Goal: Transaction & Acquisition: Download file/media

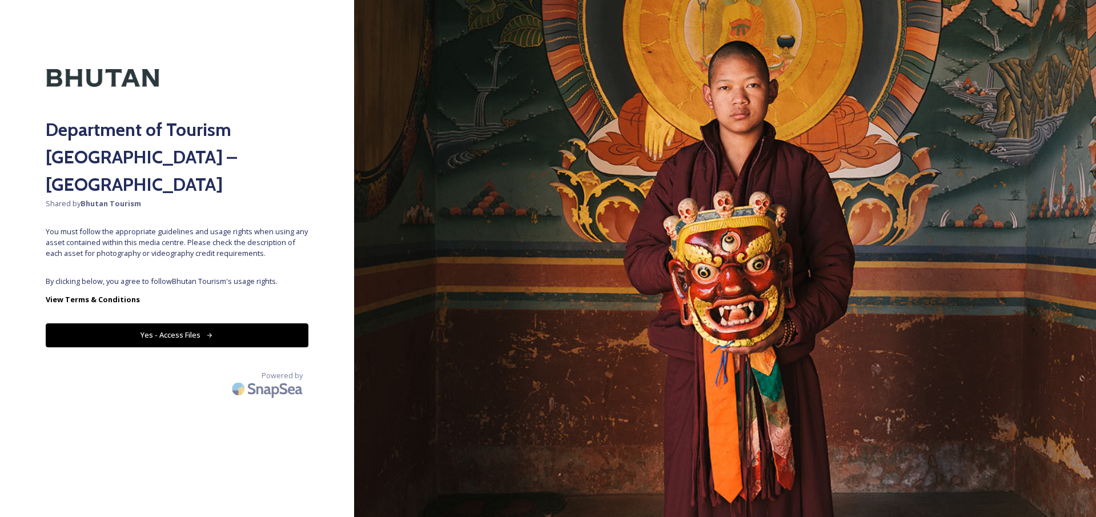
click at [209, 332] on icon at bounding box center [209, 335] width 7 height 7
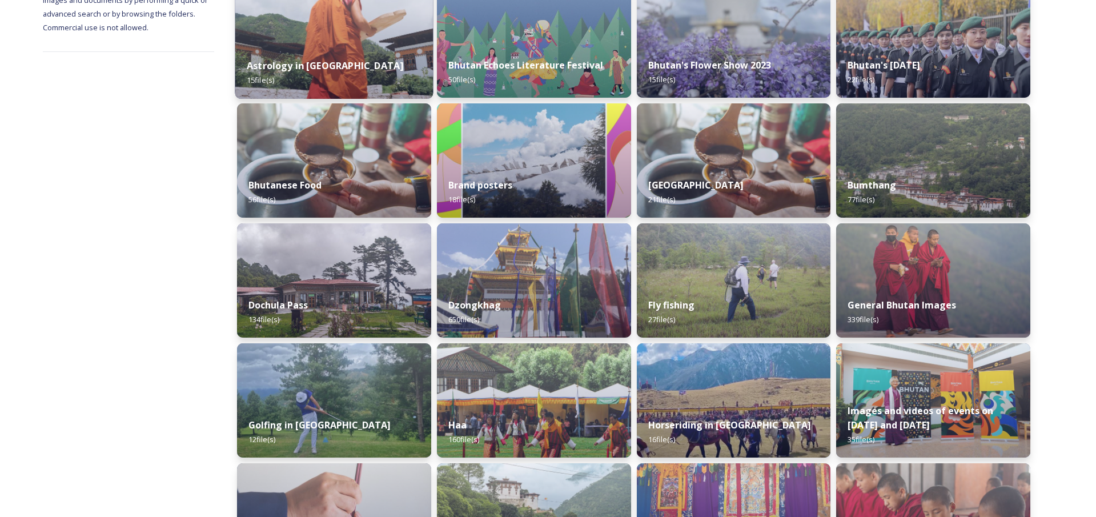
scroll to position [207, 0]
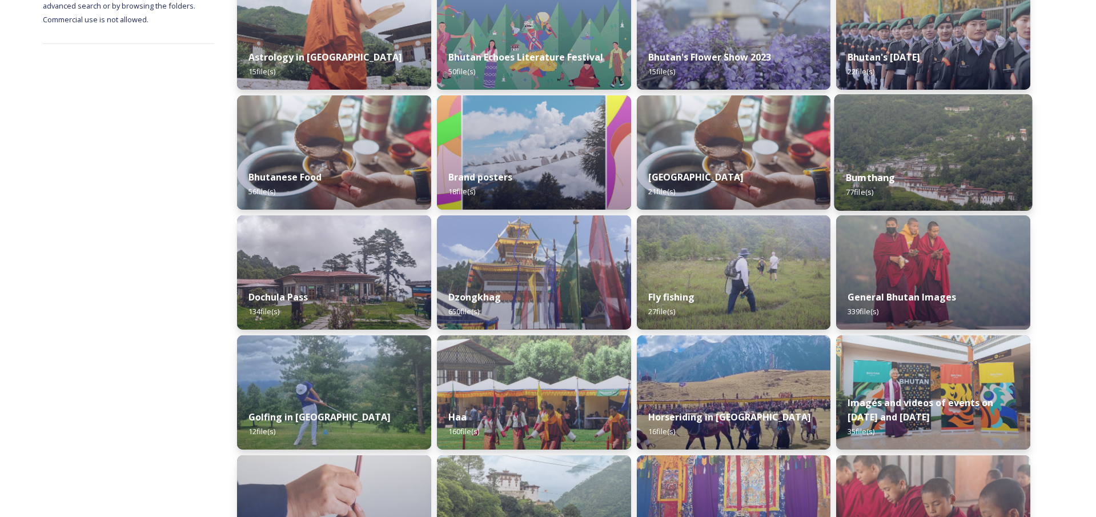
click at [894, 143] on img at bounding box center [933, 152] width 198 height 117
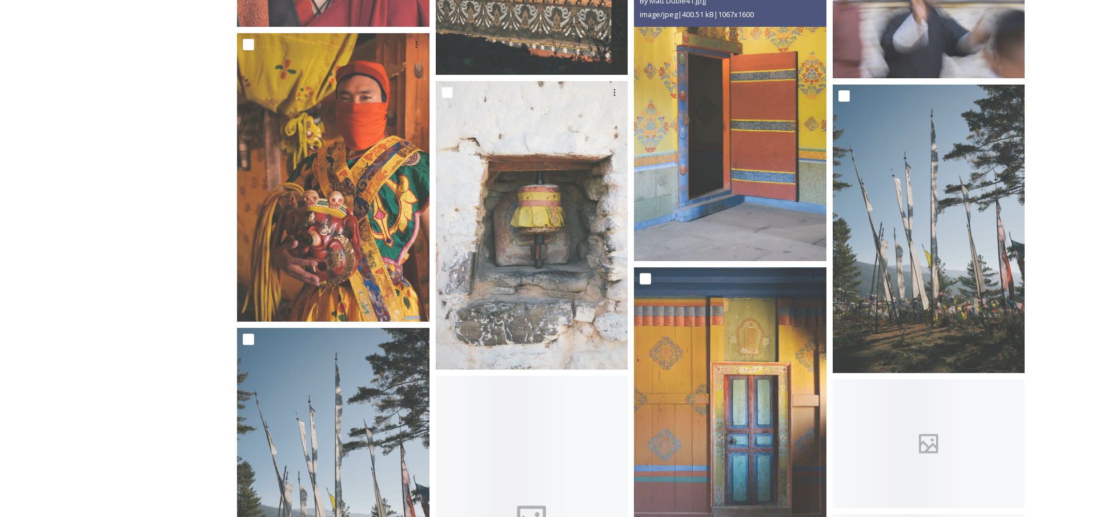
scroll to position [3739, 0]
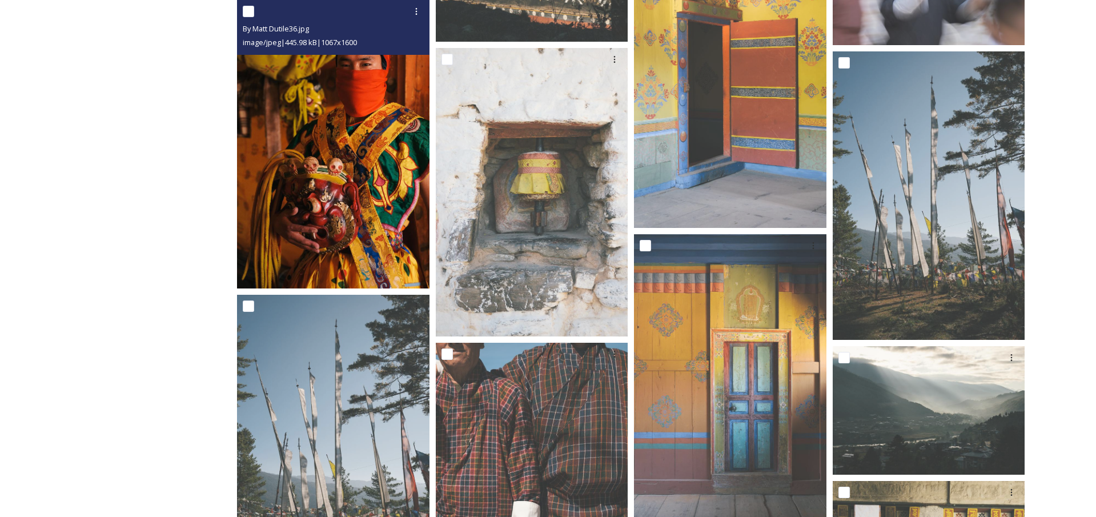
click at [401, 154] on img at bounding box center [333, 144] width 192 height 288
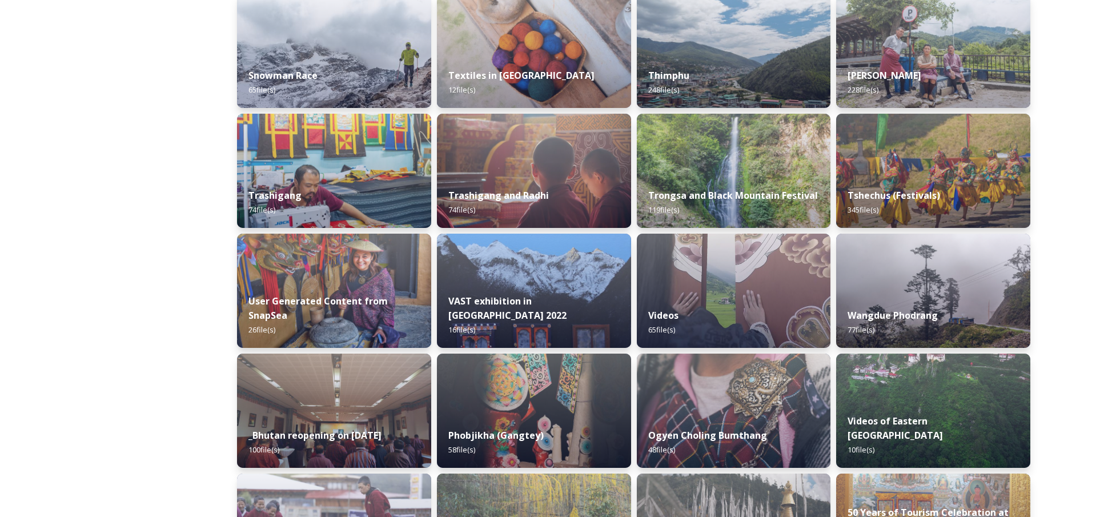
scroll to position [1045, 0]
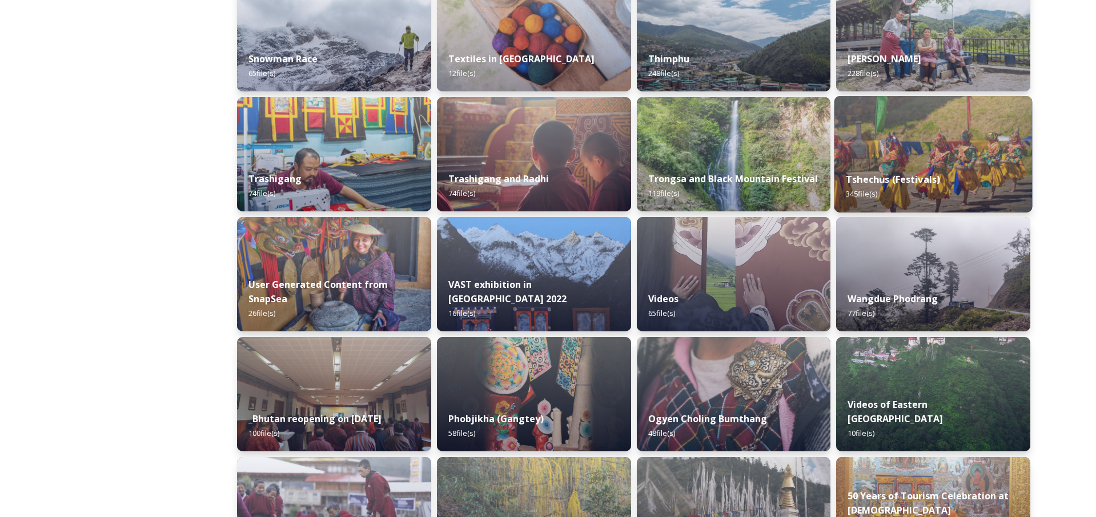
click at [884, 168] on div "Tshechus (Festivals) 345 file(s)" at bounding box center [933, 186] width 198 height 52
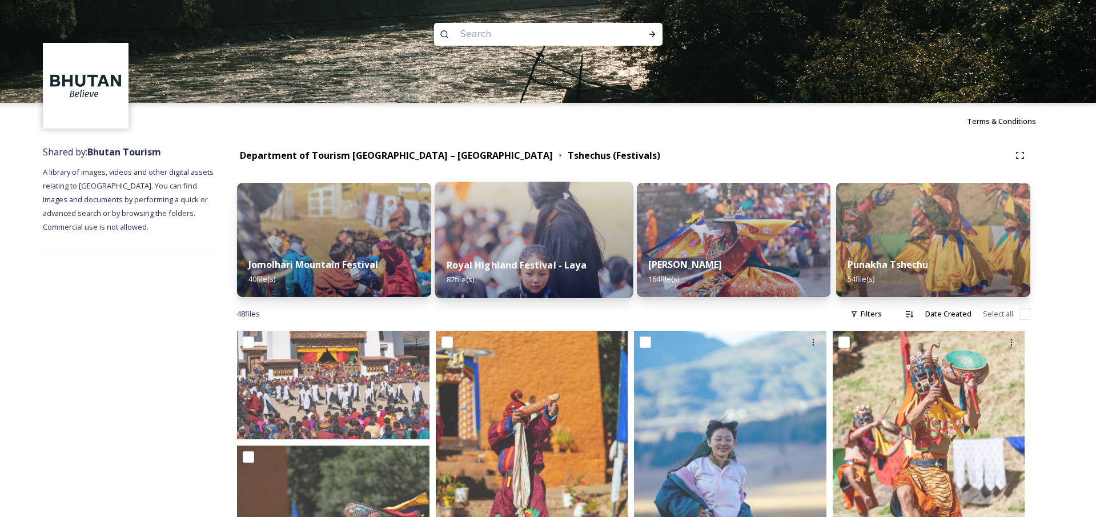
click at [517, 247] on div "Royal Highland Festival - Laya 87 file(s)" at bounding box center [534, 272] width 198 height 52
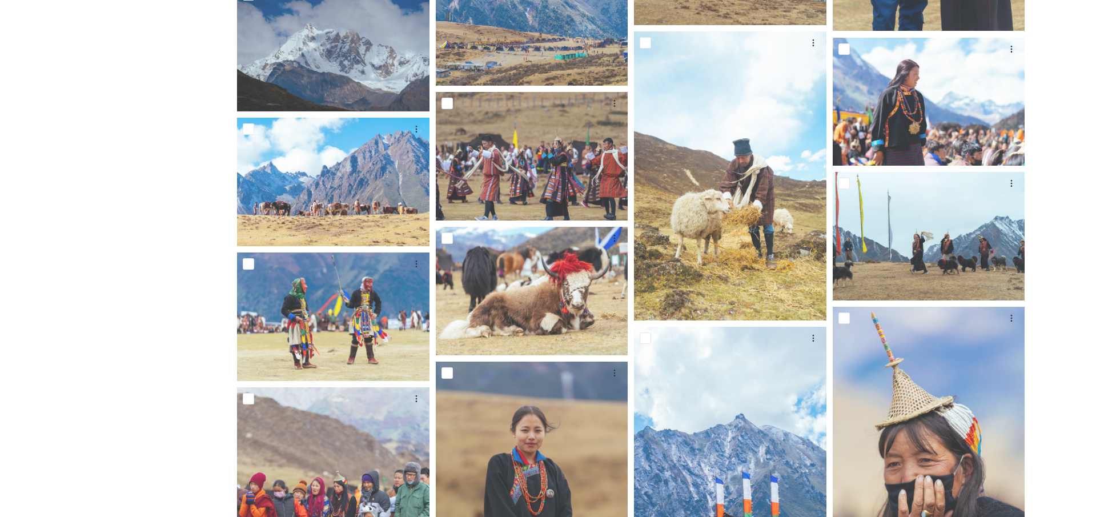
scroll to position [2554, 0]
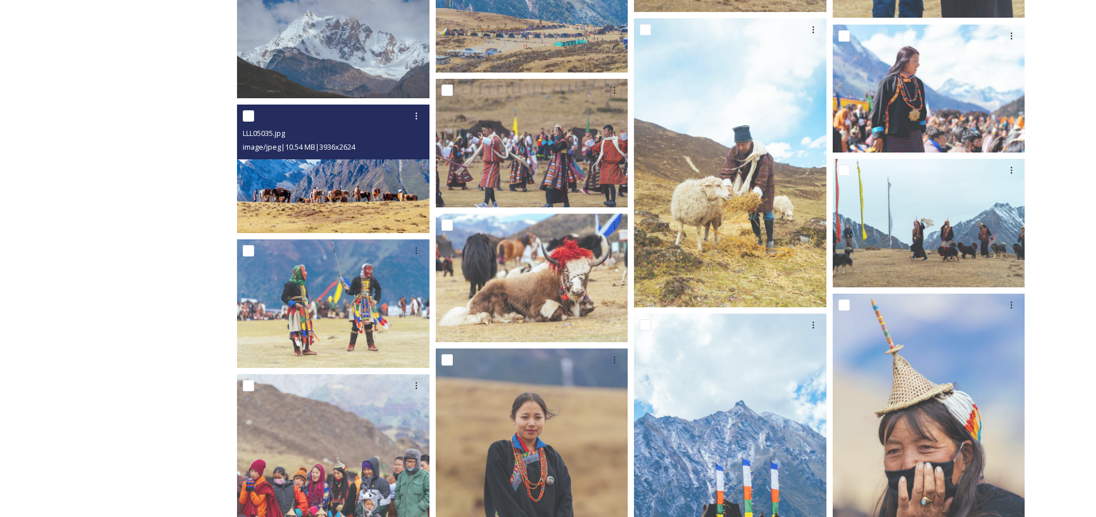
click at [366, 173] on img at bounding box center [333, 169] width 192 height 128
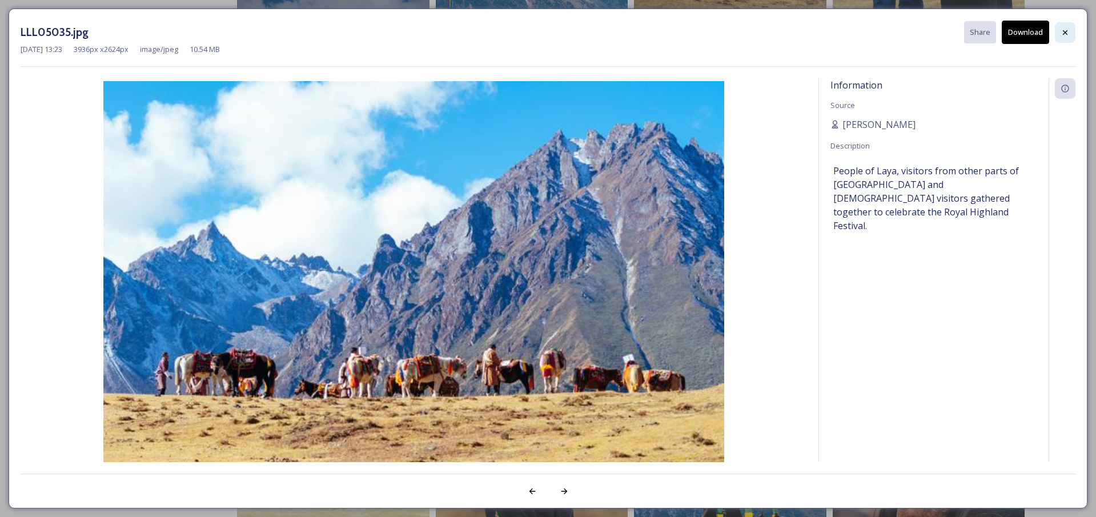
click at [1064, 34] on icon at bounding box center [1065, 32] width 9 height 9
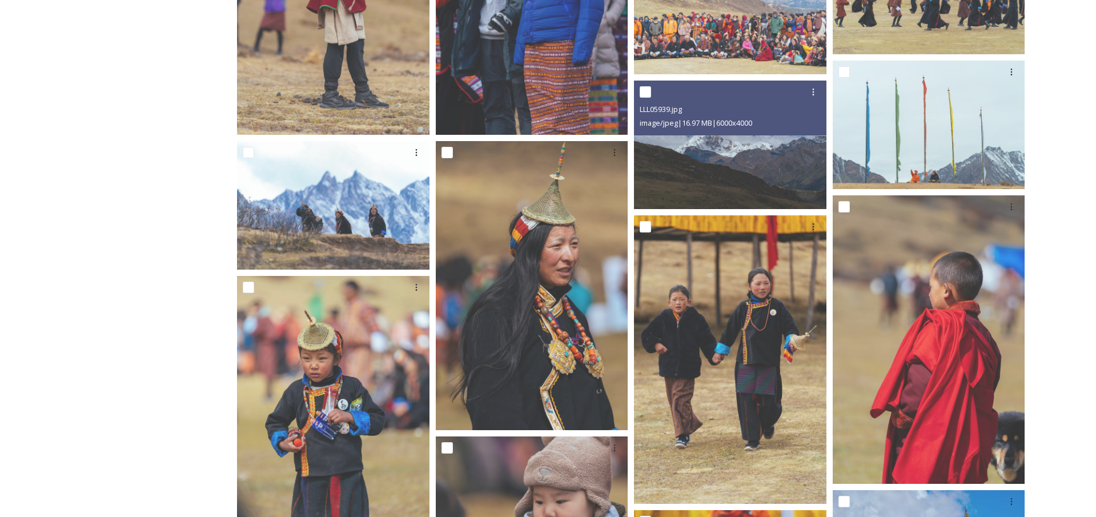
scroll to position [3712, 0]
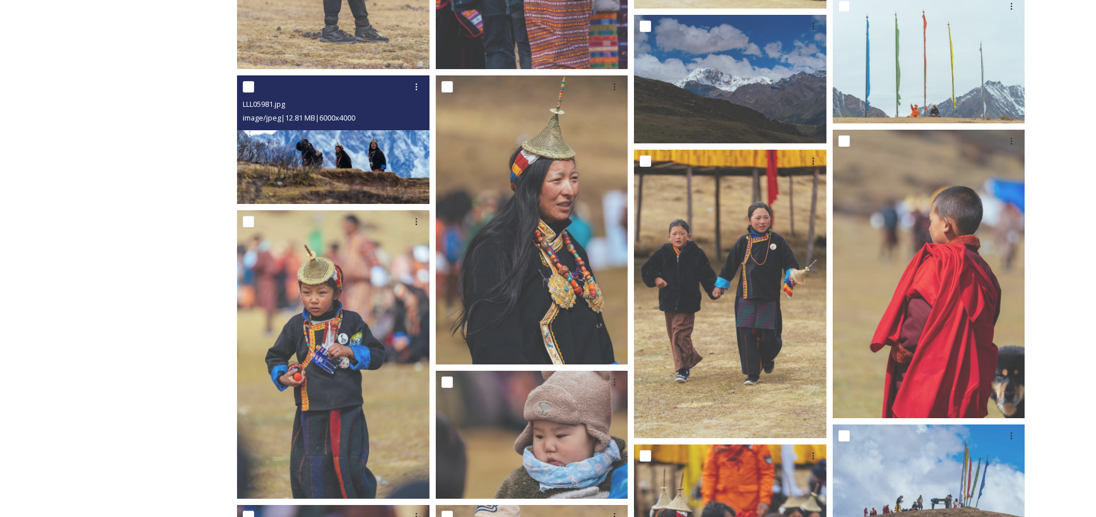
click at [391, 148] on img at bounding box center [333, 139] width 192 height 128
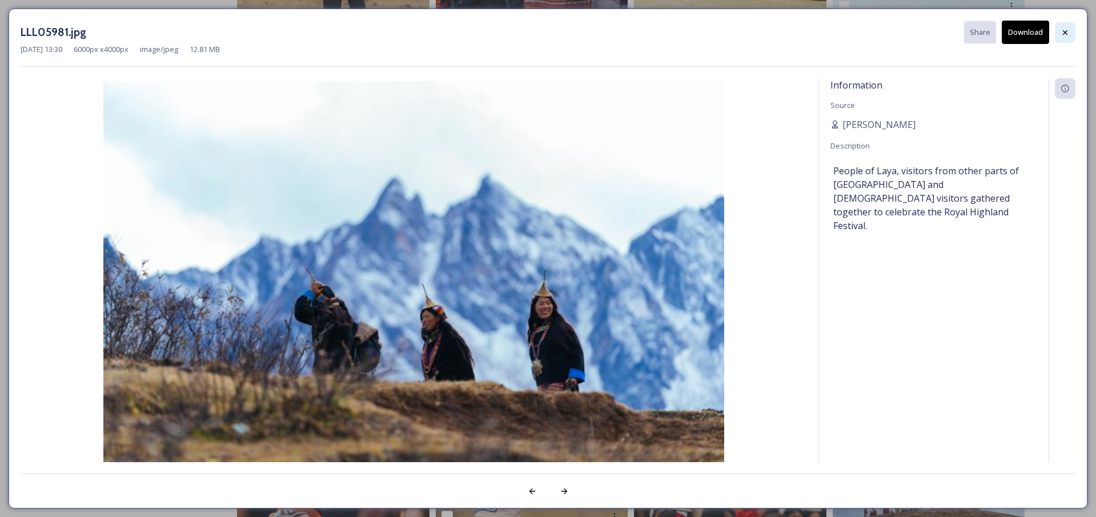
click at [1062, 34] on icon at bounding box center [1065, 32] width 9 height 9
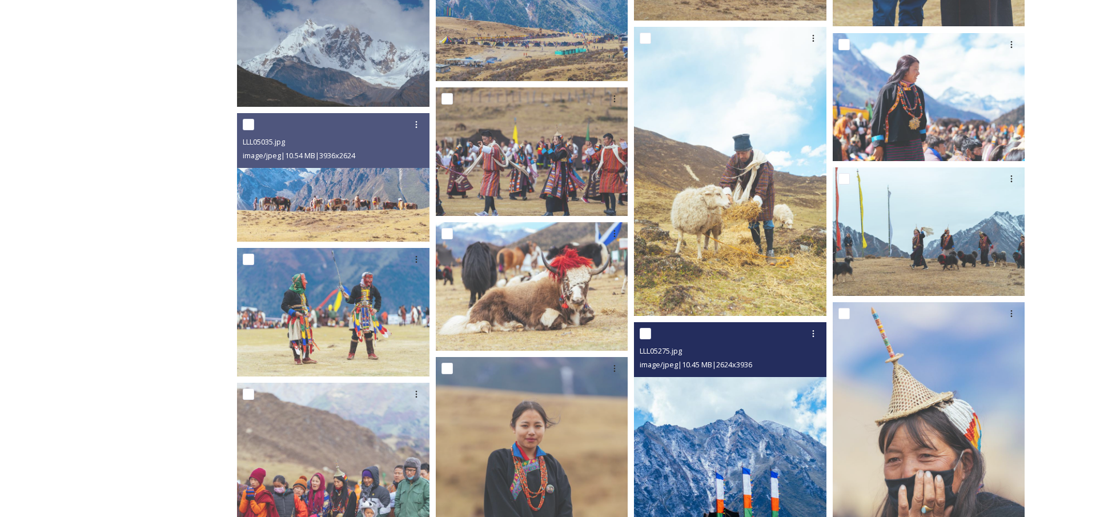
scroll to position [2510, 0]
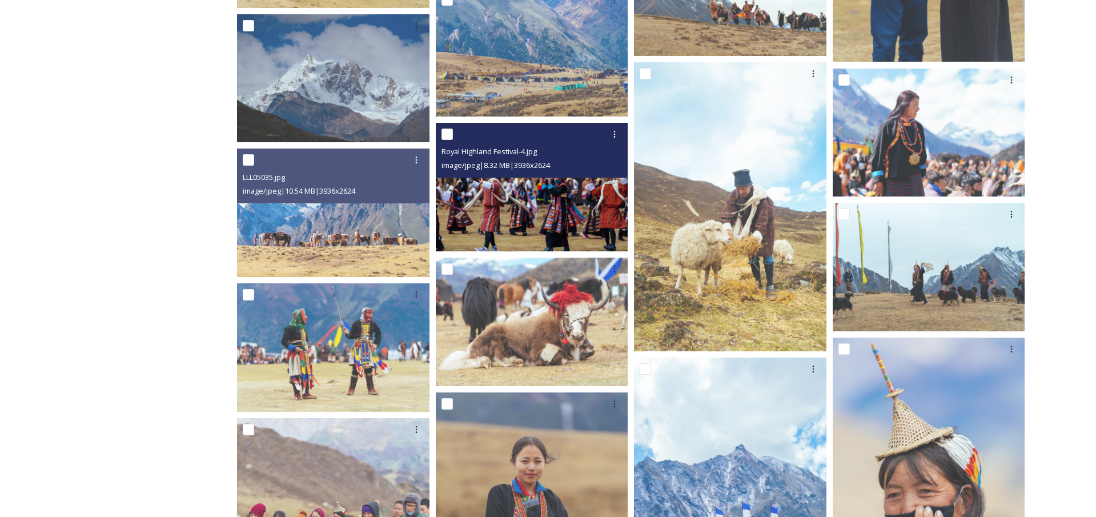
click at [575, 199] on img at bounding box center [532, 187] width 192 height 128
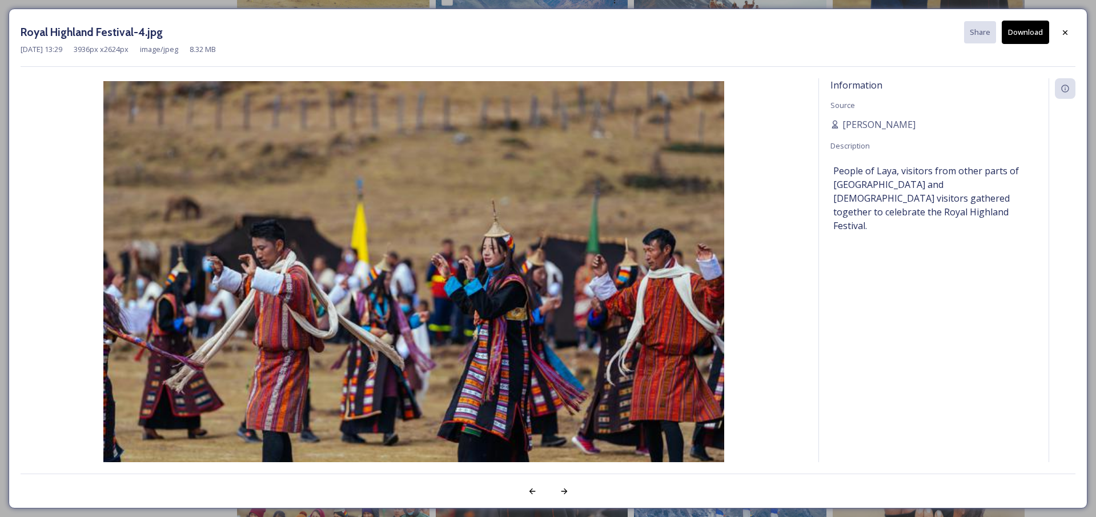
click at [1033, 33] on button "Download" at bounding box center [1025, 32] width 47 height 23
click at [1071, 34] on div at bounding box center [1065, 32] width 21 height 21
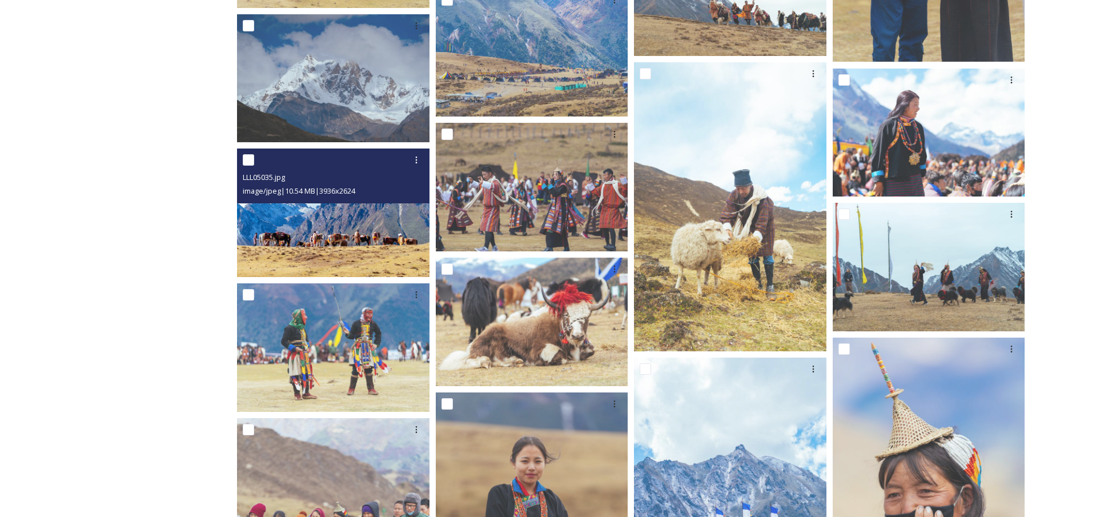
click at [389, 222] on img at bounding box center [333, 212] width 192 height 128
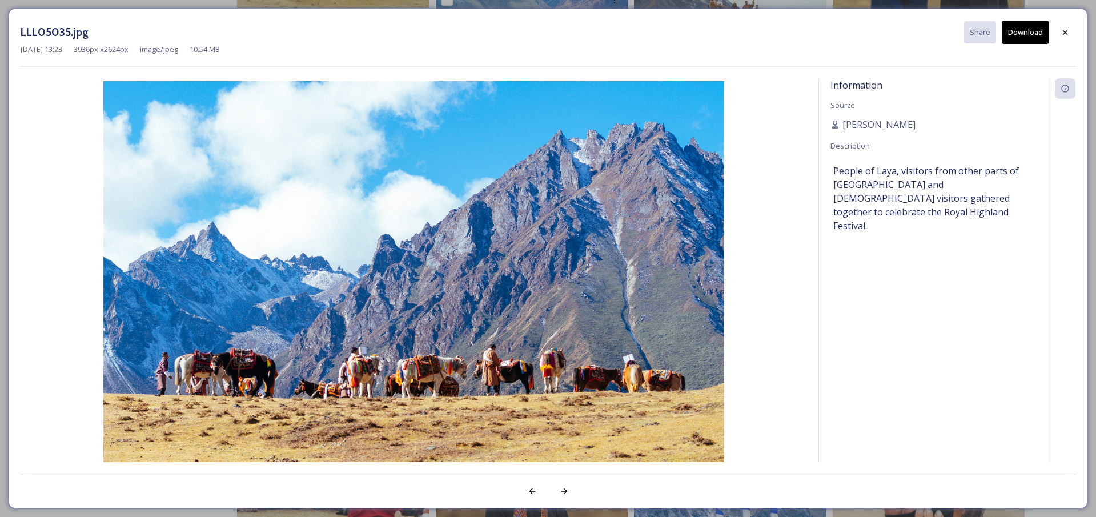
click at [1024, 40] on button "Download" at bounding box center [1025, 32] width 47 height 23
click at [1067, 34] on icon at bounding box center [1065, 32] width 5 height 5
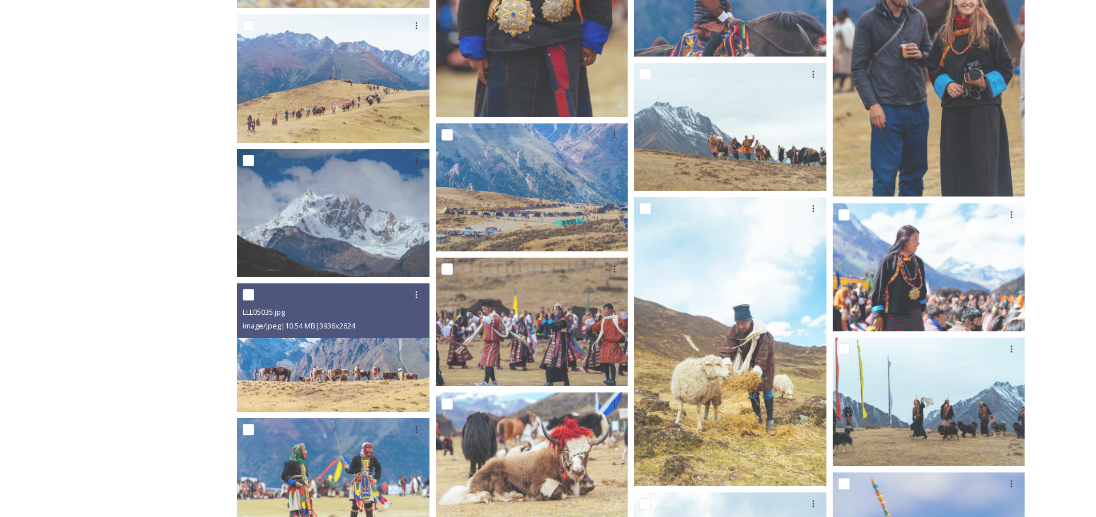
scroll to position [2360, 0]
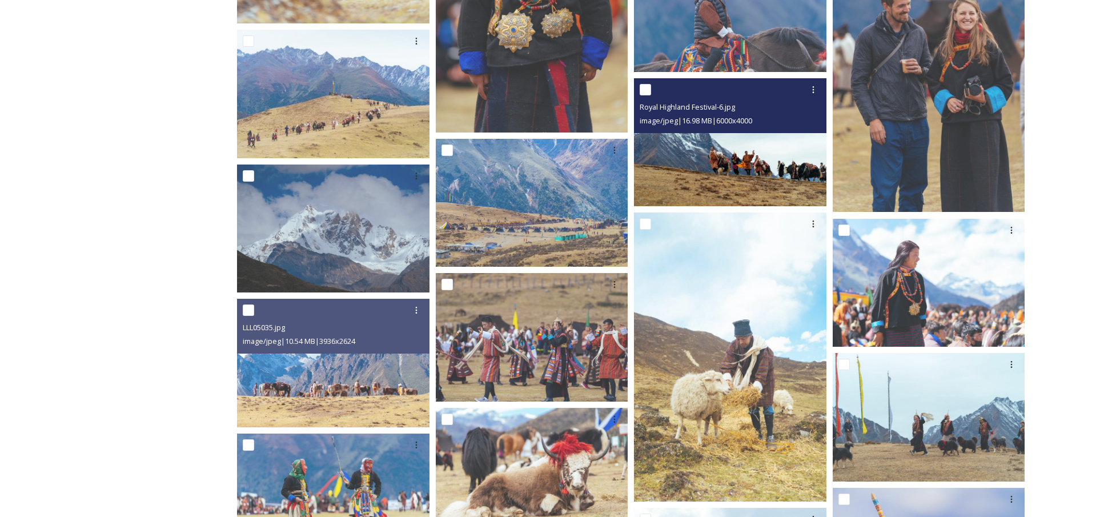
click at [784, 130] on div "Royal Highland Festival-6.jpg image/jpeg | 16.98 MB | 6000 x 4000" at bounding box center [730, 105] width 192 height 55
click at [770, 155] on img at bounding box center [730, 142] width 192 height 128
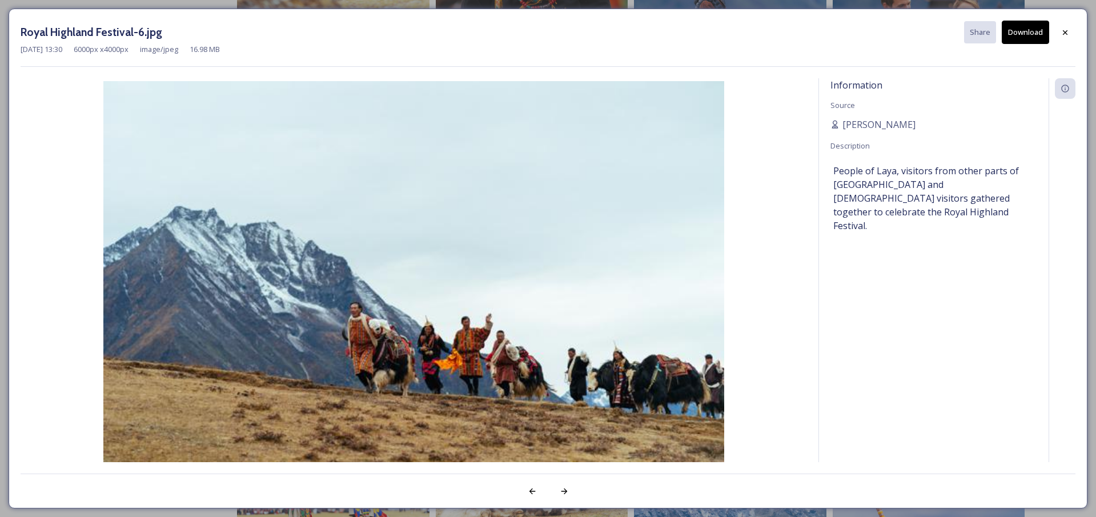
click at [1031, 35] on button "Download" at bounding box center [1025, 32] width 47 height 23
click at [1063, 30] on icon at bounding box center [1065, 31] width 9 height 9
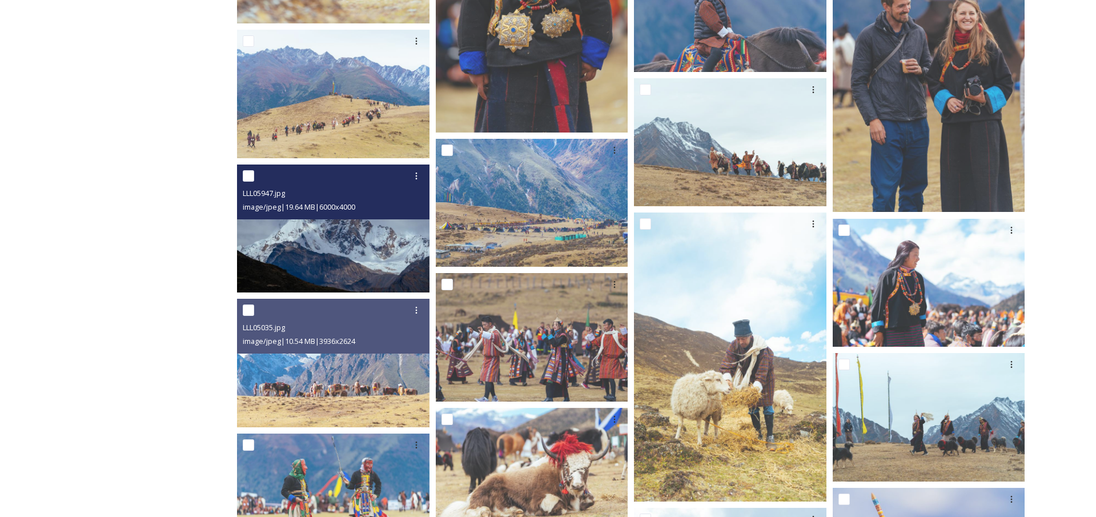
click at [375, 234] on img at bounding box center [333, 228] width 192 height 128
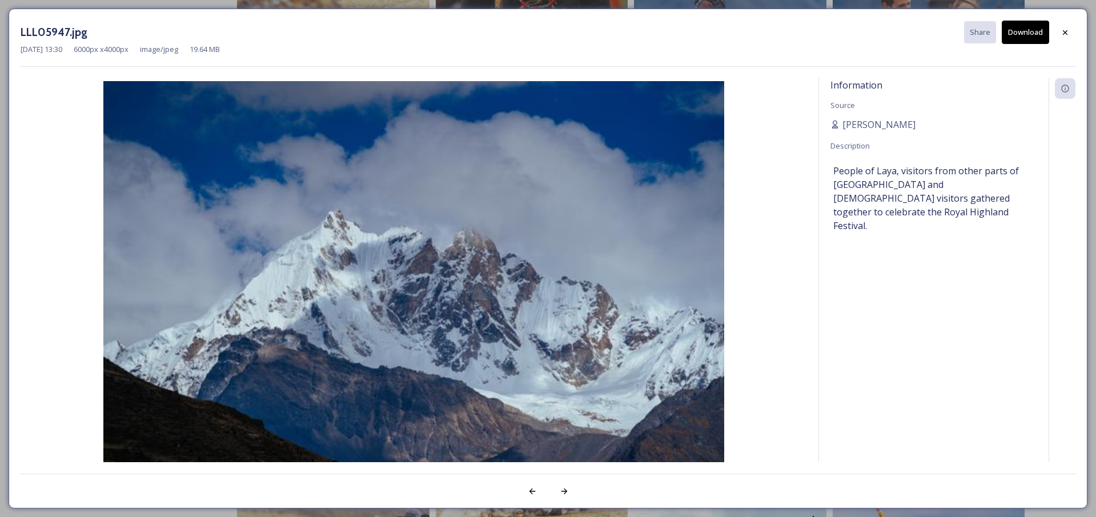
click at [1025, 38] on button "Download" at bounding box center [1025, 32] width 47 height 23
click at [1063, 31] on icon at bounding box center [1065, 32] width 9 height 9
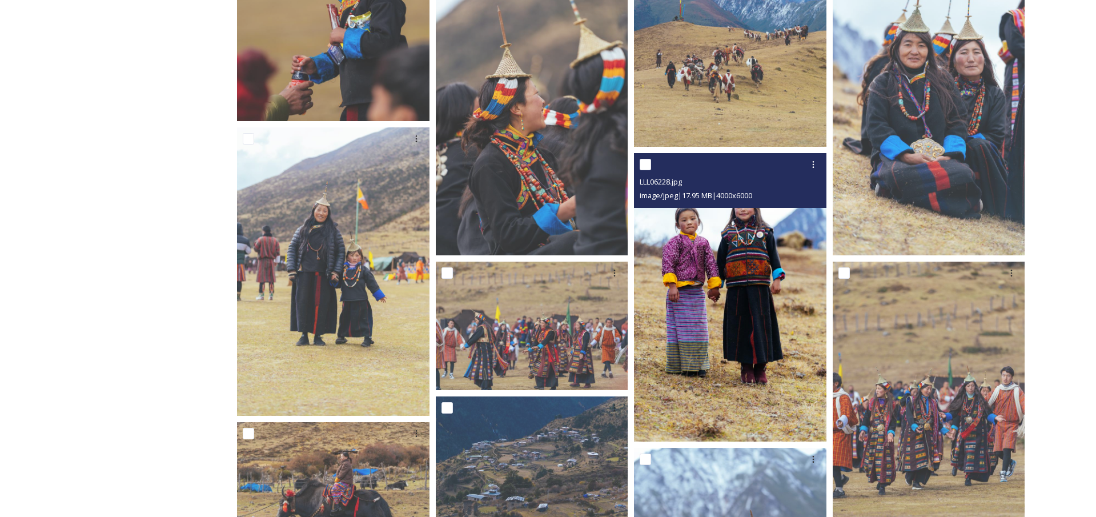
scroll to position [1540, 0]
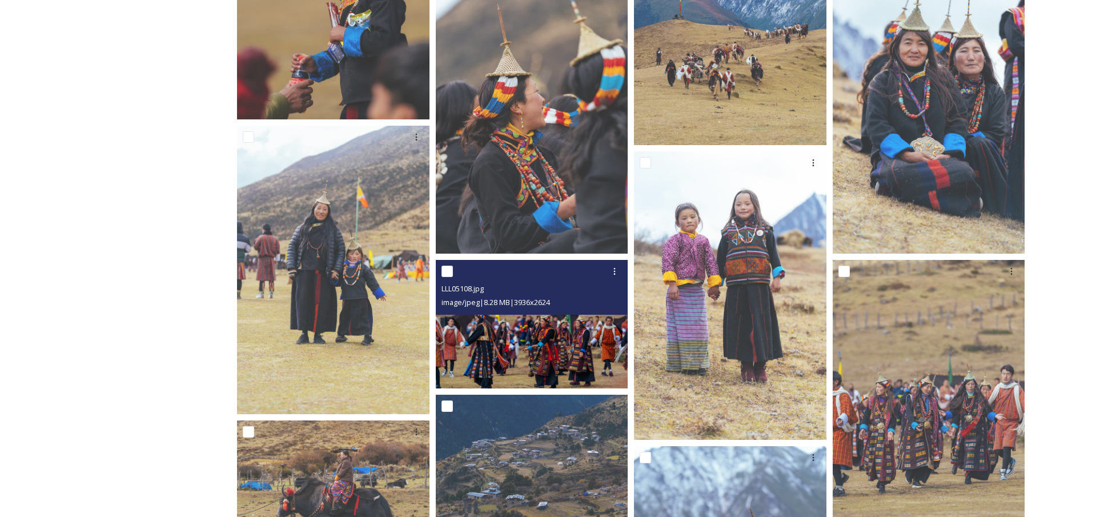
click at [573, 311] on div "LLL05108.jpg image/jpeg | 8.28 MB | 3936 x 2624" at bounding box center [532, 287] width 192 height 55
click at [579, 330] on img at bounding box center [532, 324] width 192 height 128
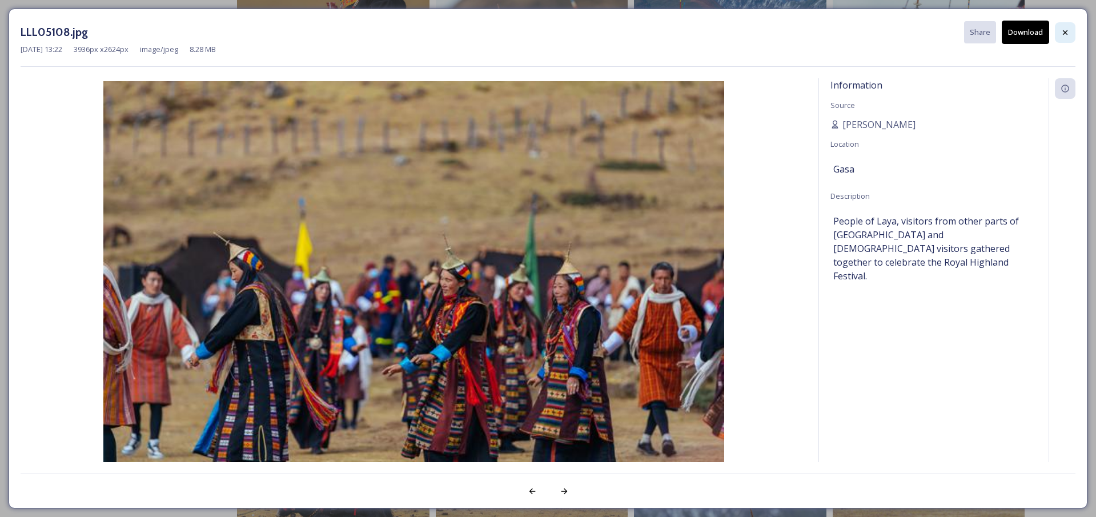
click at [1065, 32] on icon at bounding box center [1065, 32] width 5 height 5
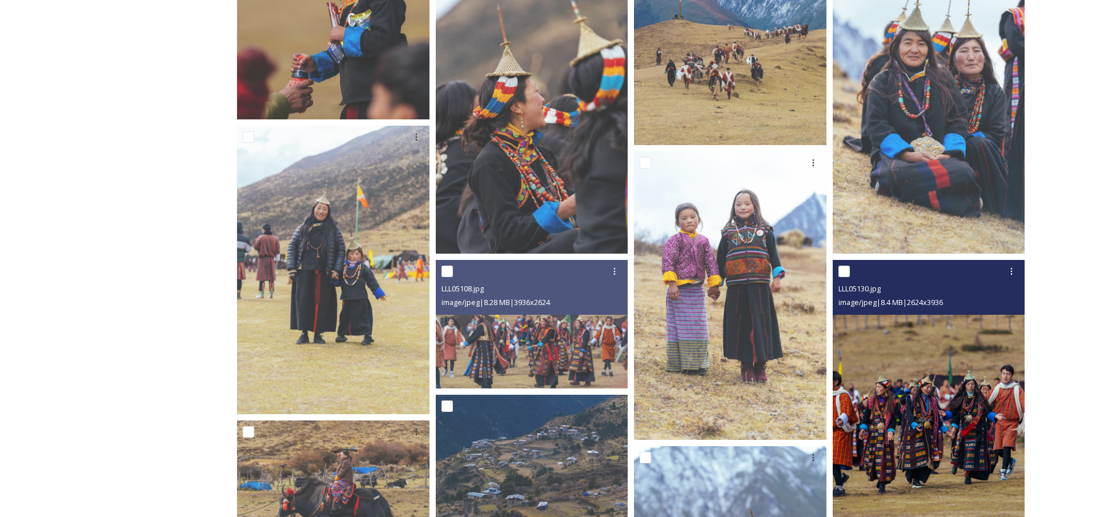
click at [960, 357] on img at bounding box center [929, 404] width 192 height 289
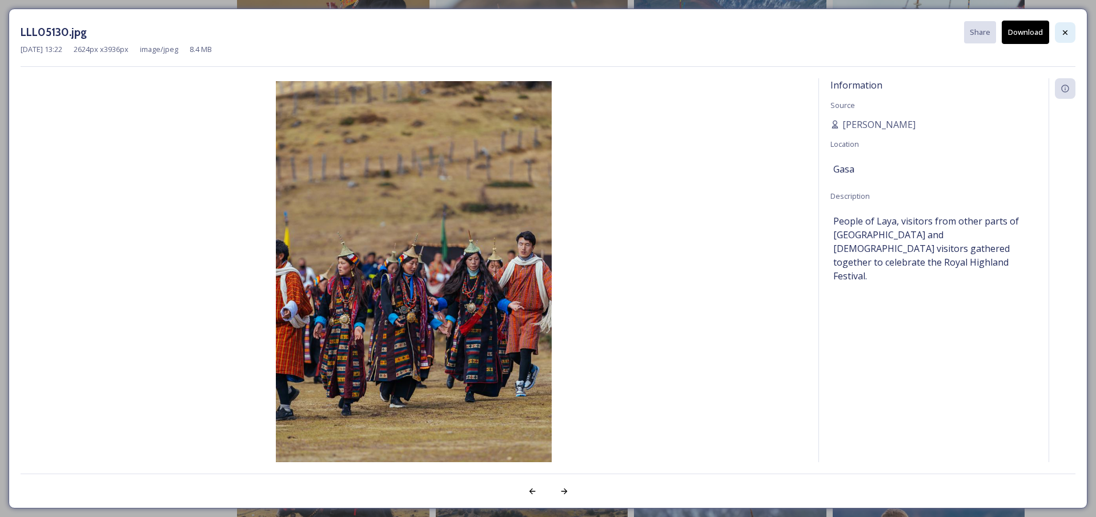
click at [1065, 30] on icon at bounding box center [1065, 32] width 9 height 9
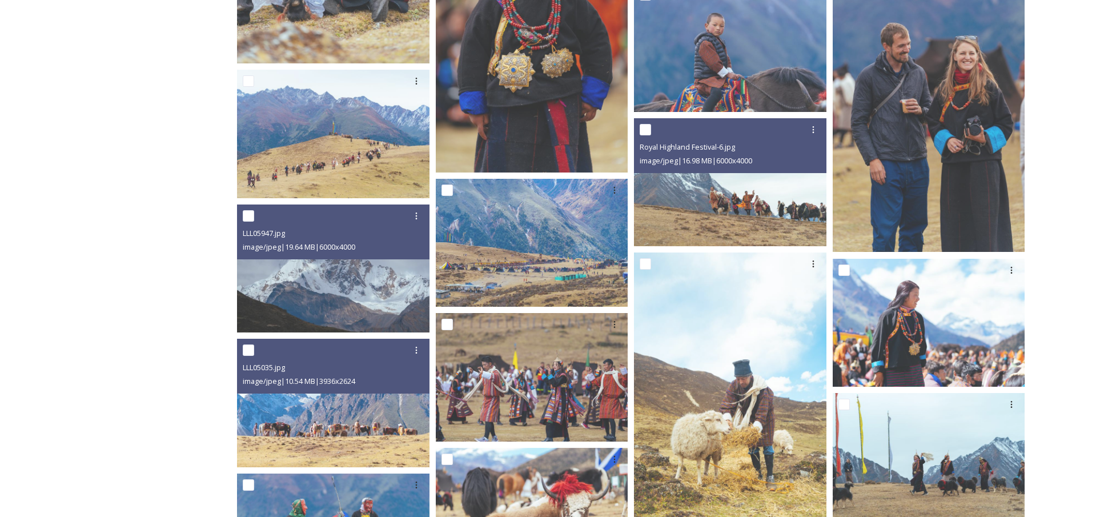
scroll to position [2310, 0]
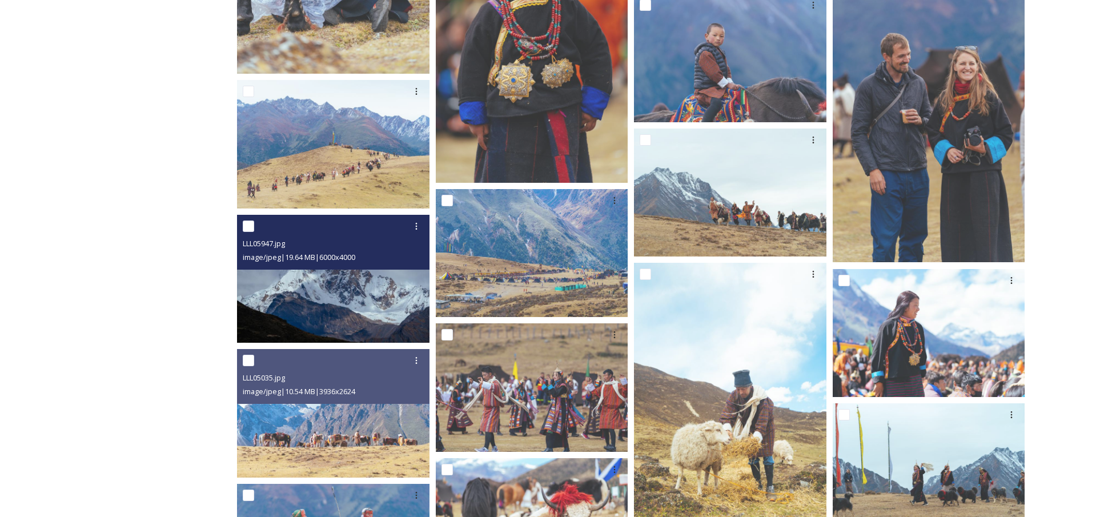
click at [342, 296] on img at bounding box center [333, 279] width 192 height 128
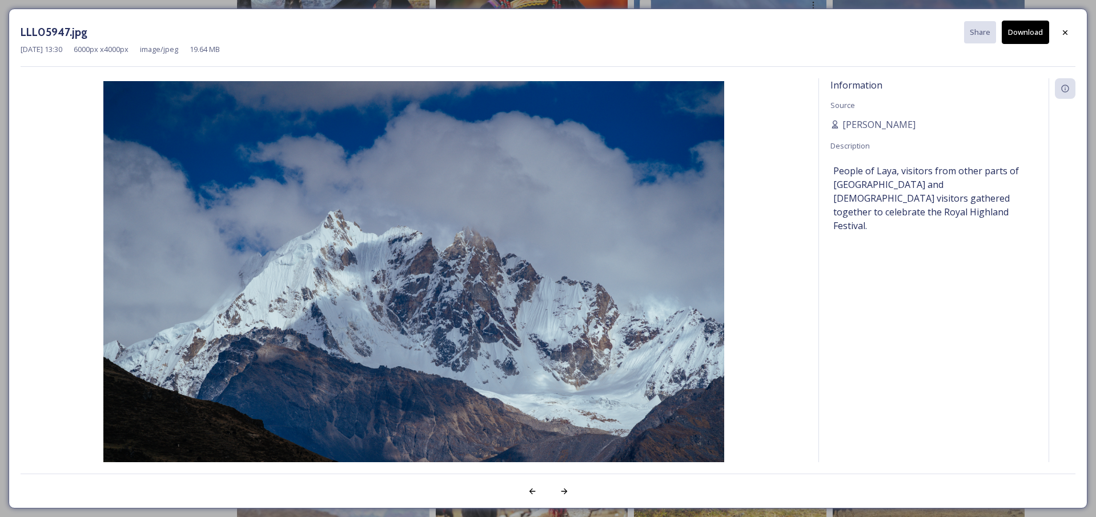
click at [1022, 36] on button "Download" at bounding box center [1025, 32] width 47 height 23
click at [1015, 37] on button "Download" at bounding box center [1025, 32] width 47 height 23
click at [1067, 28] on icon at bounding box center [1065, 32] width 9 height 9
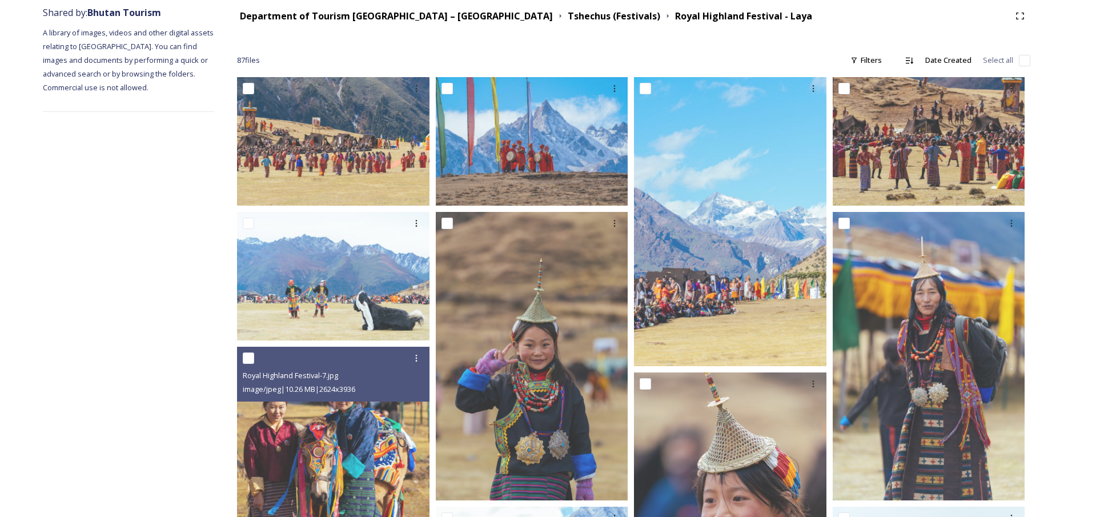
scroll to position [0, 0]
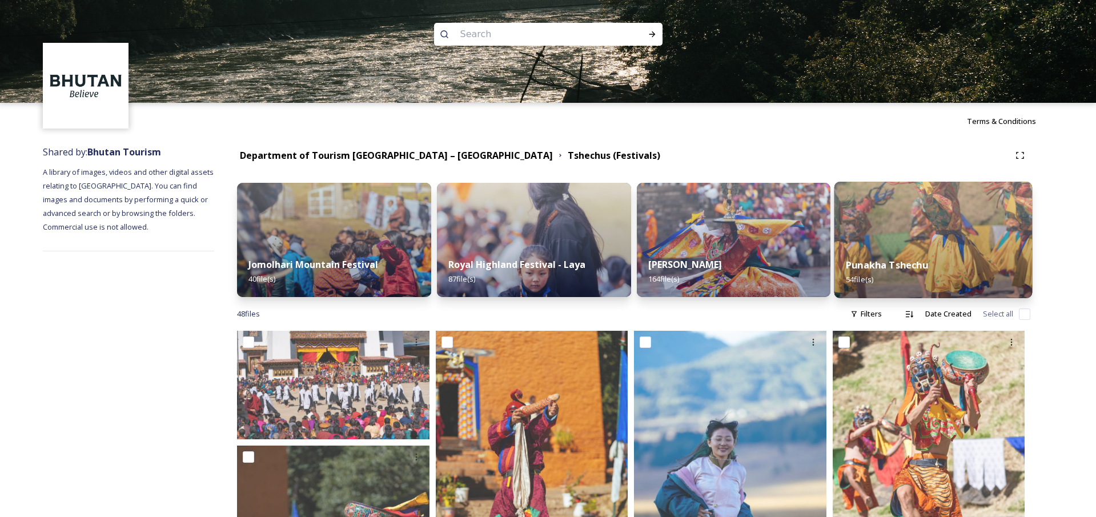
click at [899, 247] on div "Punakha Tshechu 54 file(s)" at bounding box center [933, 272] width 198 height 52
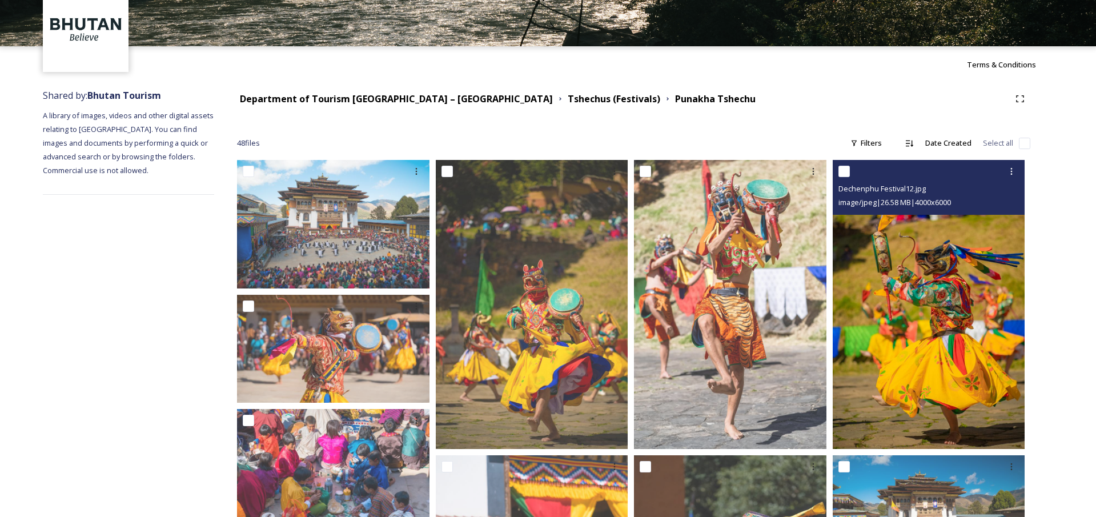
scroll to position [60, 0]
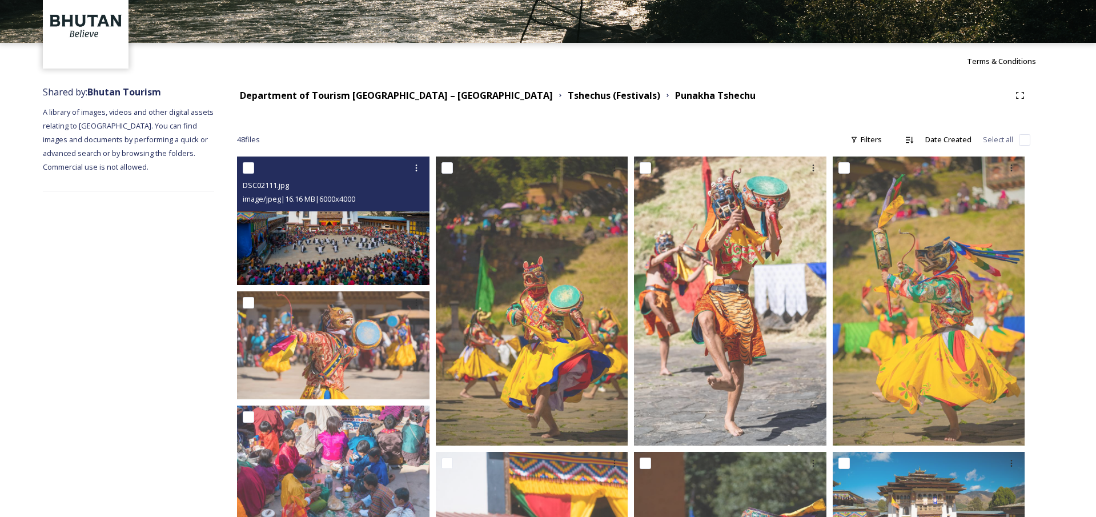
click at [402, 253] on img at bounding box center [333, 220] width 192 height 128
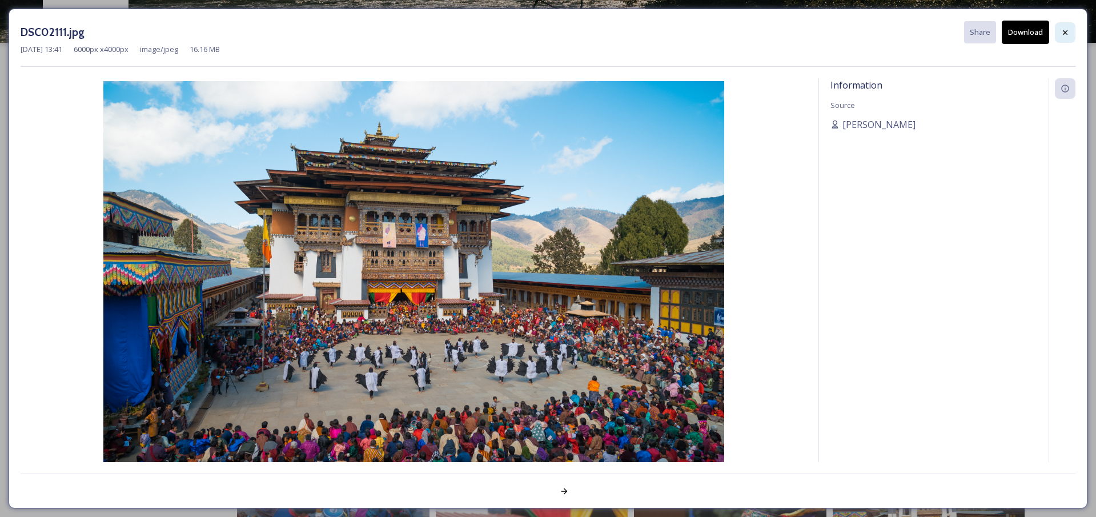
click at [1062, 37] on icon at bounding box center [1065, 32] width 9 height 9
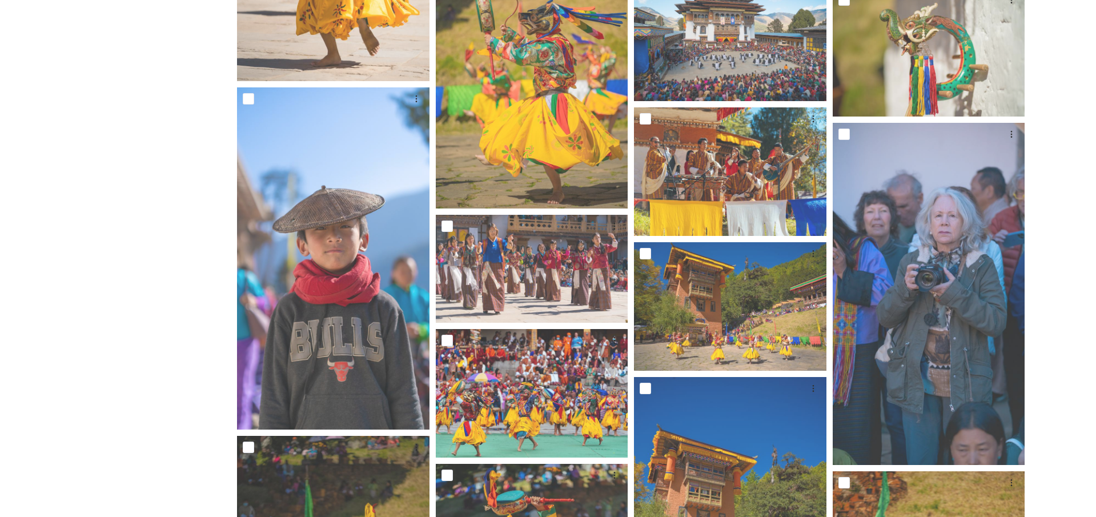
scroll to position [999, 0]
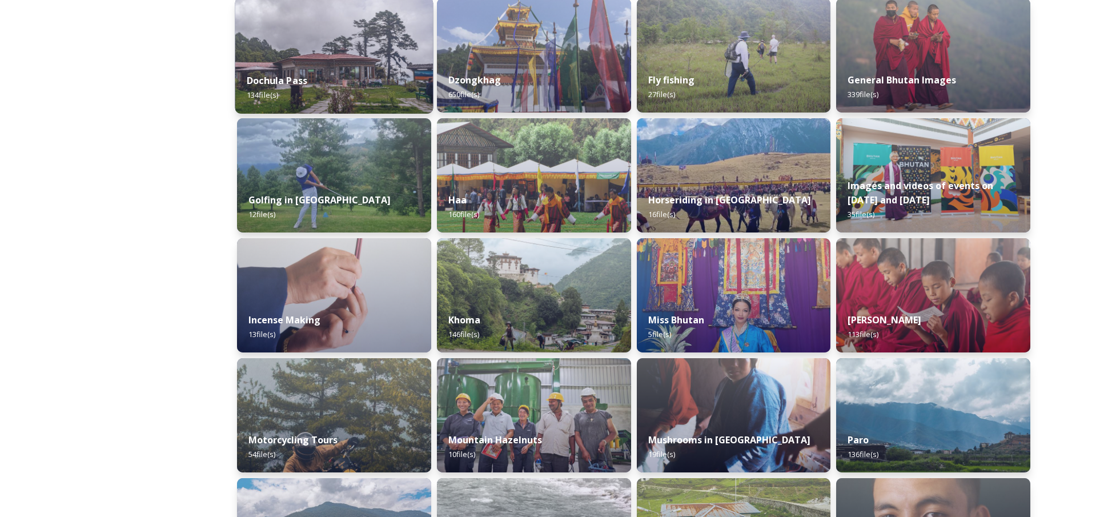
scroll to position [444, 0]
